Goal: Transaction & Acquisition: Book appointment/travel/reservation

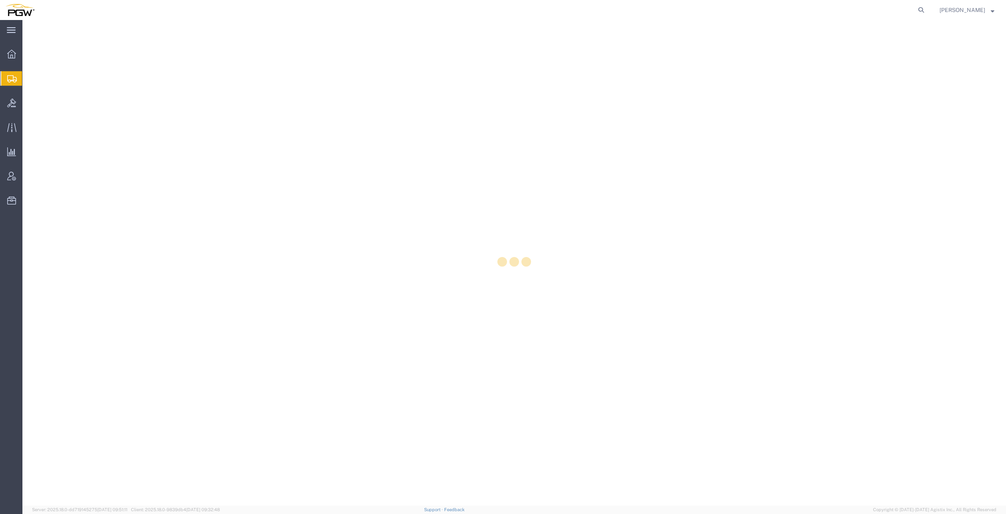
click at [38, 104] on div at bounding box center [513, 263] width 983 height 486
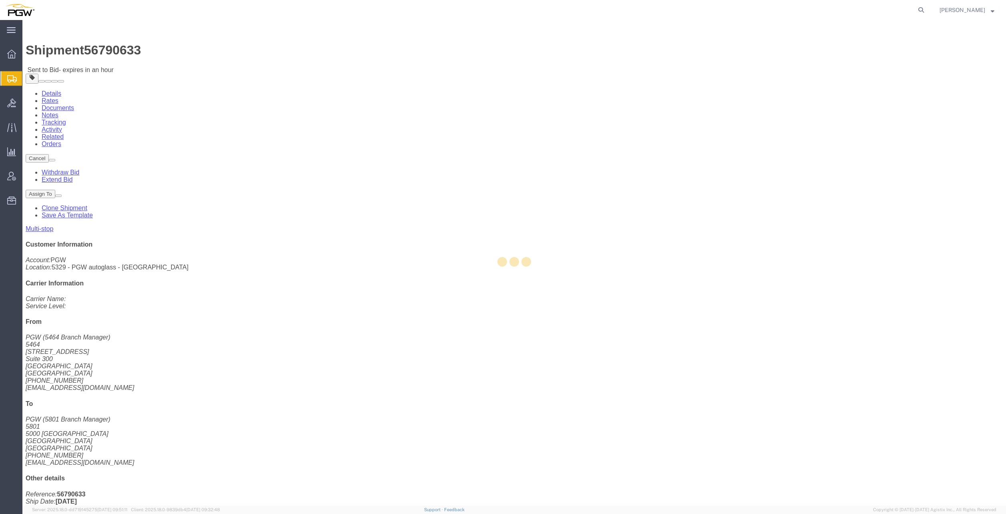
click at [23, 102] on div at bounding box center [513, 263] width 983 height 486
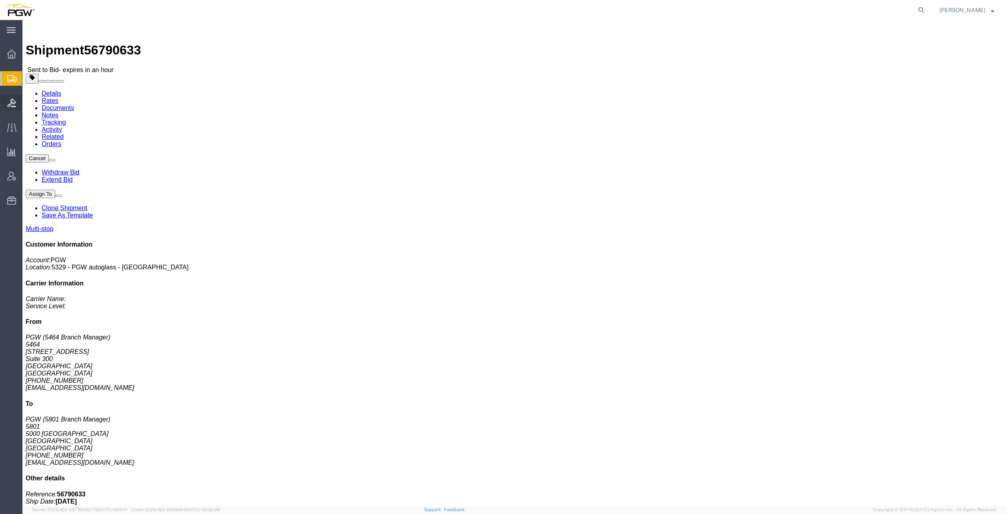
click at [28, 102] on span "Bids" at bounding box center [25, 103] width 6 height 16
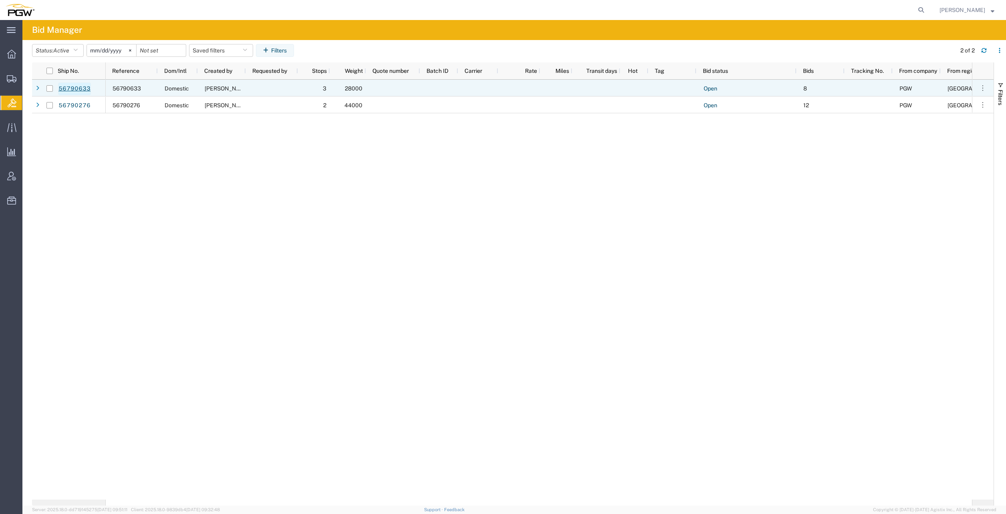
click at [86, 88] on link "56790633" at bounding box center [74, 88] width 33 height 13
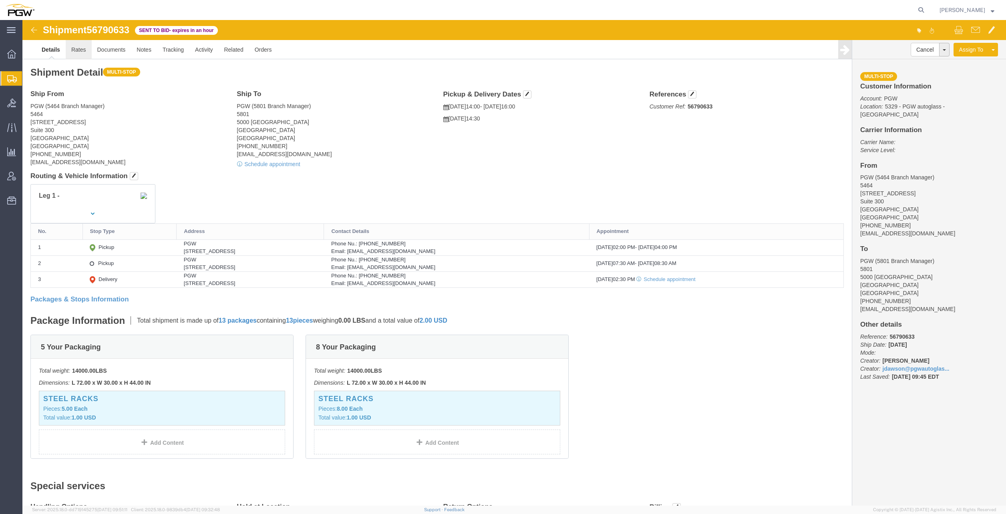
click link "Rates"
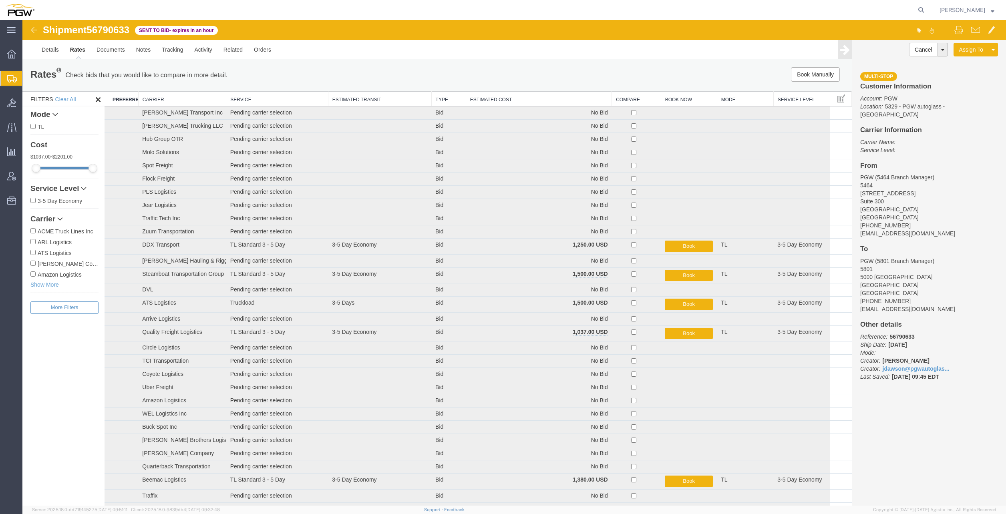
click at [480, 98] on th "Estimated Cost" at bounding box center [539, 99] width 146 height 15
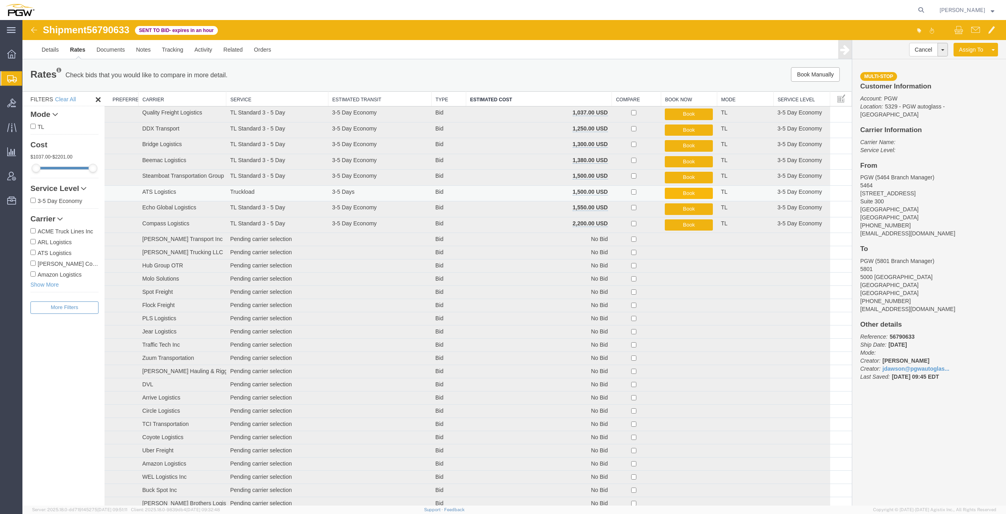
click at [693, 193] on button "Book" at bounding box center [688, 194] width 48 height 12
